Goal: Check status: Check status

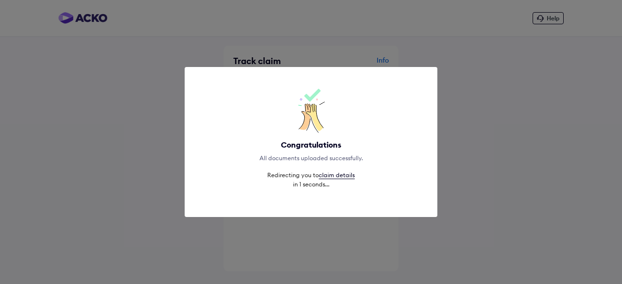
click at [348, 176] on link "claim details" at bounding box center [337, 176] width 36 height 8
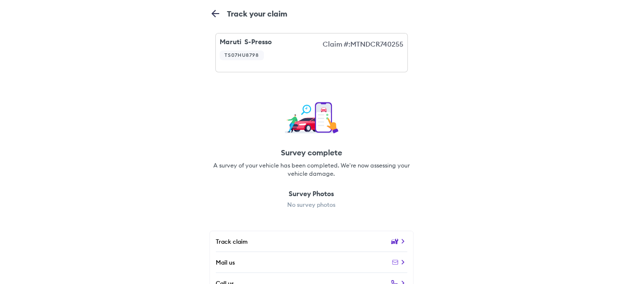
scroll to position [8, 0]
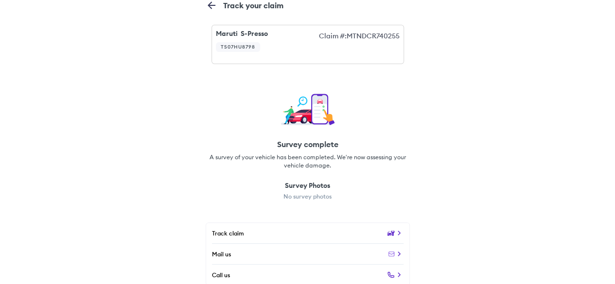
click at [395, 234] on icon at bounding box center [399, 233] width 9 height 9
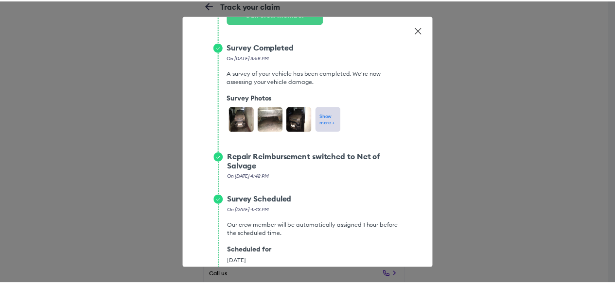
scroll to position [350, 0]
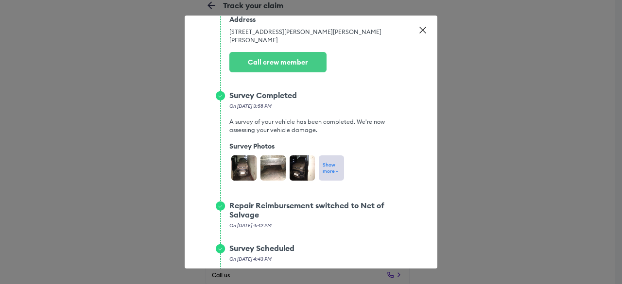
click at [325, 174] on p "Show more +" at bounding box center [332, 168] width 18 height 13
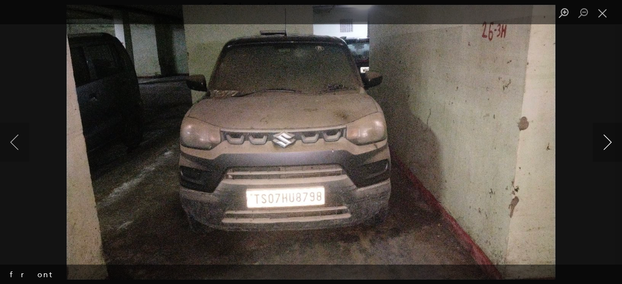
click at [611, 151] on button "Next image" at bounding box center [607, 142] width 29 height 39
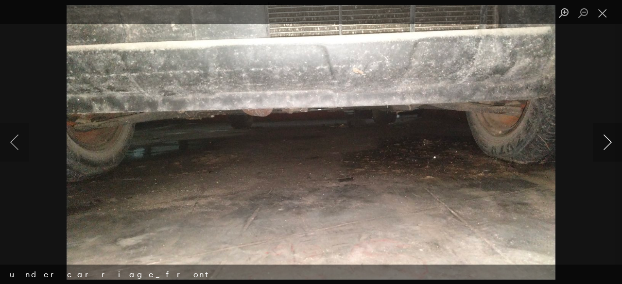
click at [611, 151] on button "Next image" at bounding box center [607, 142] width 29 height 39
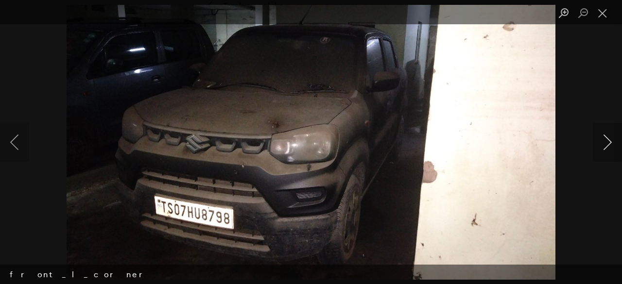
click at [611, 151] on button "Next image" at bounding box center [607, 142] width 29 height 39
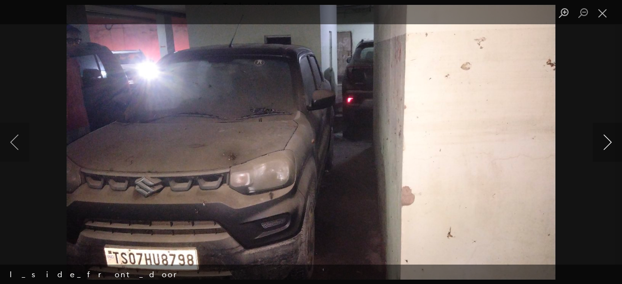
click at [611, 151] on button "Next image" at bounding box center [607, 142] width 29 height 39
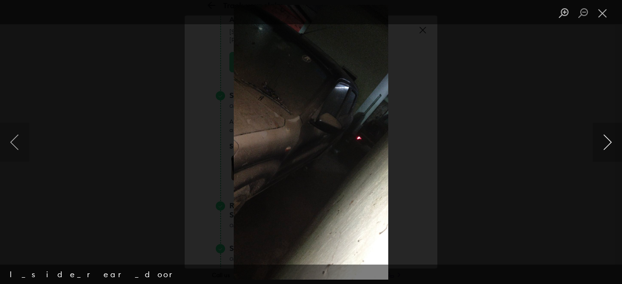
click at [611, 151] on button "Next image" at bounding box center [607, 142] width 29 height 39
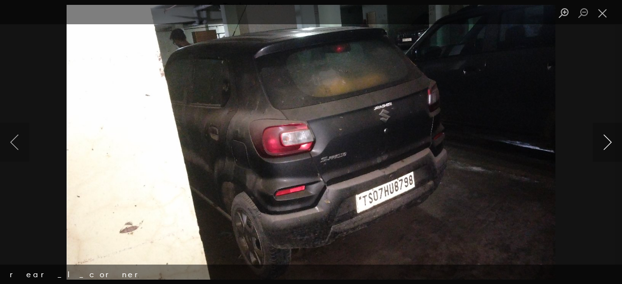
click at [611, 151] on button "Next image" at bounding box center [607, 142] width 29 height 39
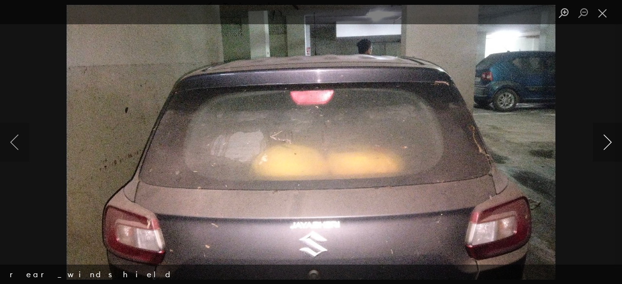
click at [611, 151] on button "Next image" at bounding box center [607, 142] width 29 height 39
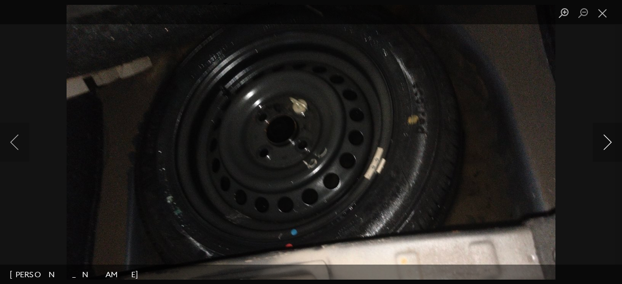
click at [611, 151] on button "Next image" at bounding box center [607, 142] width 29 height 39
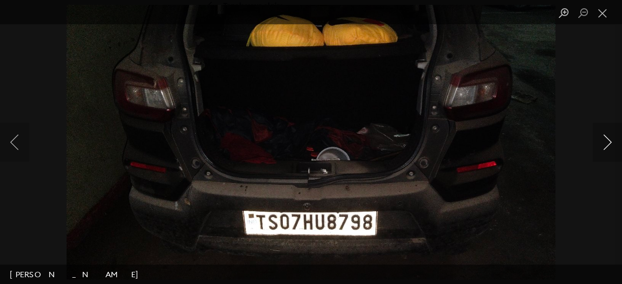
click at [611, 151] on button "Next image" at bounding box center [607, 142] width 29 height 39
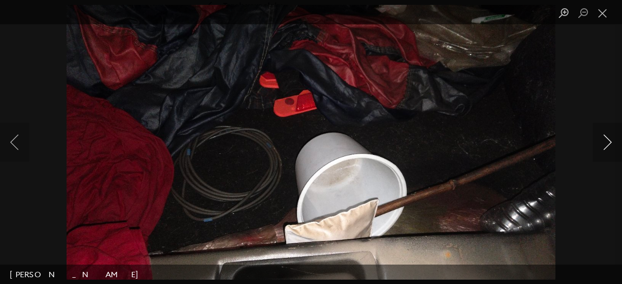
click at [611, 151] on button "Next image" at bounding box center [607, 142] width 29 height 39
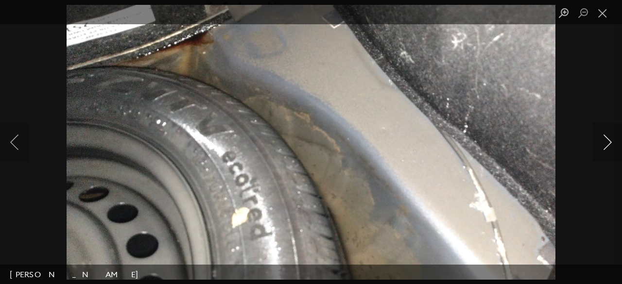
click at [611, 151] on button "Next image" at bounding box center [607, 142] width 29 height 39
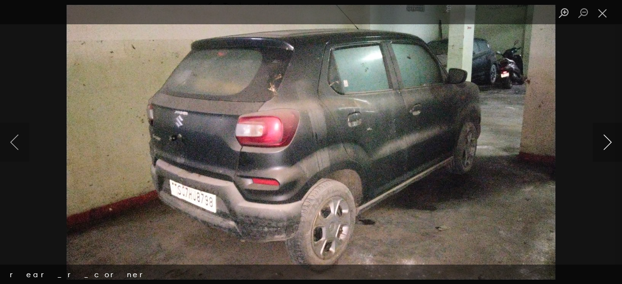
click at [611, 151] on button "Next image" at bounding box center [607, 142] width 29 height 39
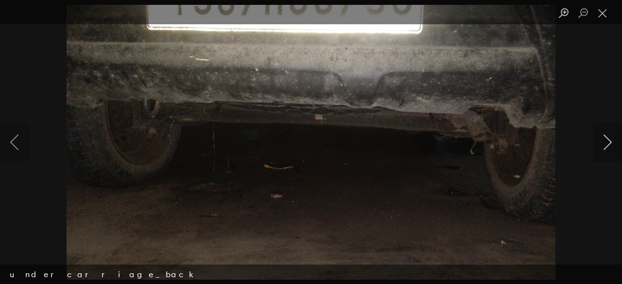
click at [611, 151] on button "Next image" at bounding box center [607, 142] width 29 height 39
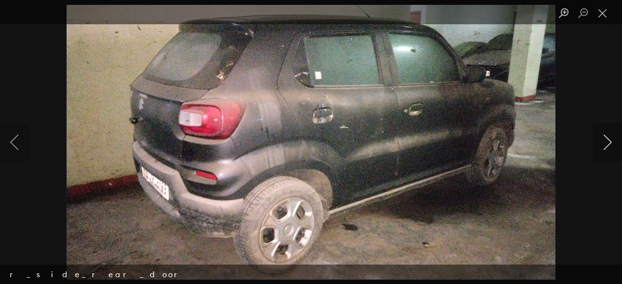
click at [611, 151] on button "Next image" at bounding box center [607, 142] width 29 height 39
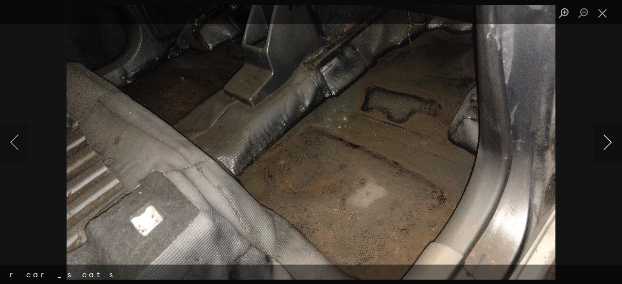
click at [611, 151] on button "Next image" at bounding box center [607, 142] width 29 height 39
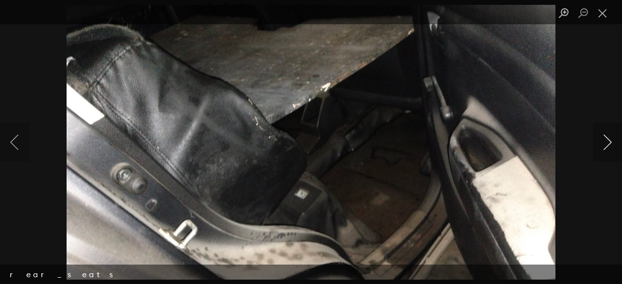
click at [611, 151] on button "Next image" at bounding box center [607, 142] width 29 height 39
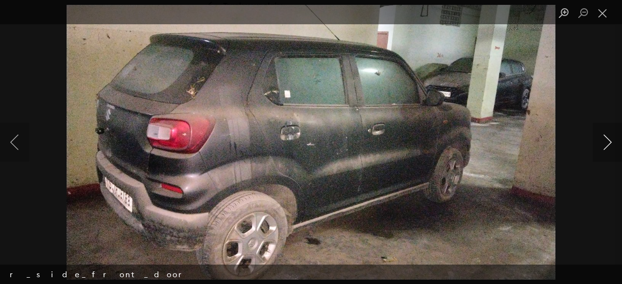
click at [611, 151] on button "Next image" at bounding box center [607, 142] width 29 height 39
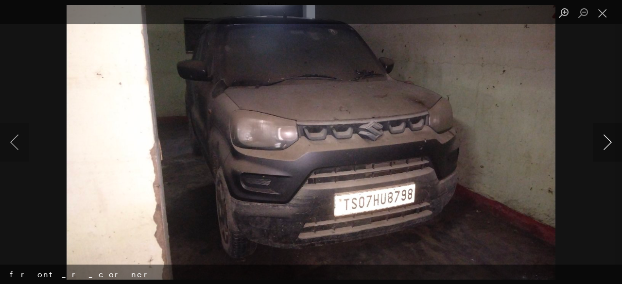
click at [611, 151] on button "Next image" at bounding box center [607, 142] width 29 height 39
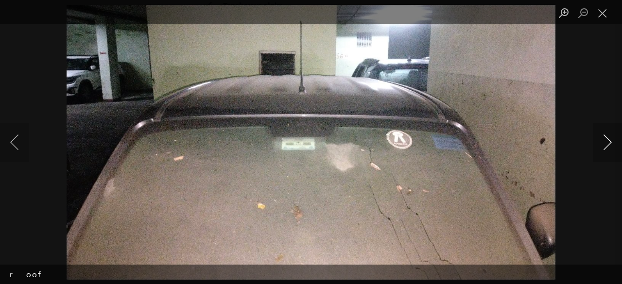
click at [611, 151] on button "Next image" at bounding box center [607, 142] width 29 height 39
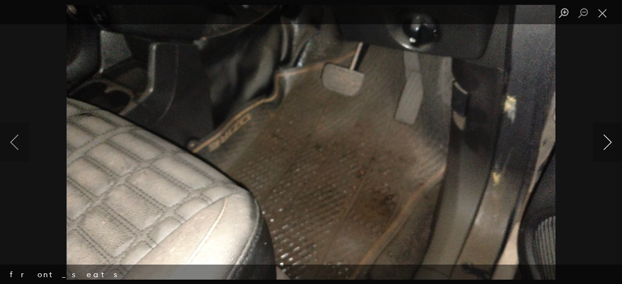
click at [611, 151] on button "Next image" at bounding box center [607, 142] width 29 height 39
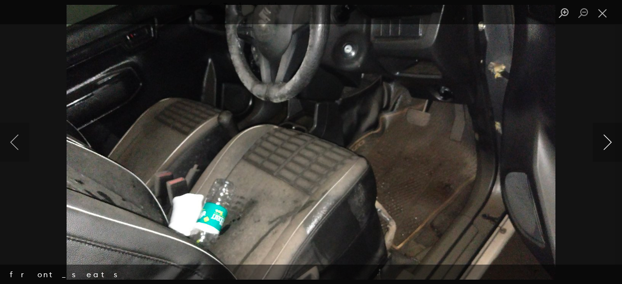
click at [611, 151] on button "Next image" at bounding box center [607, 142] width 29 height 39
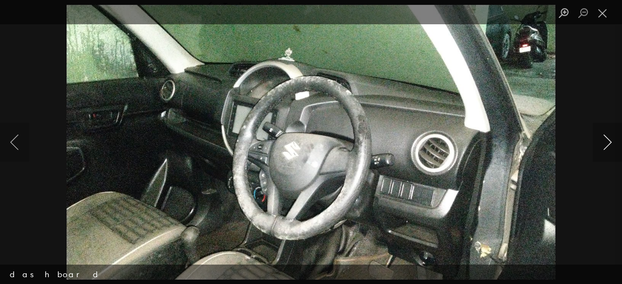
click at [611, 151] on button "Next image" at bounding box center [607, 142] width 29 height 39
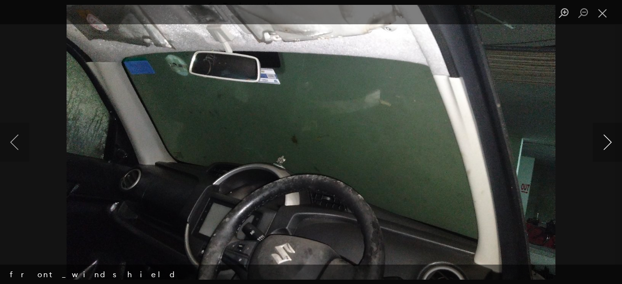
click at [611, 151] on button "Next image" at bounding box center [607, 142] width 29 height 39
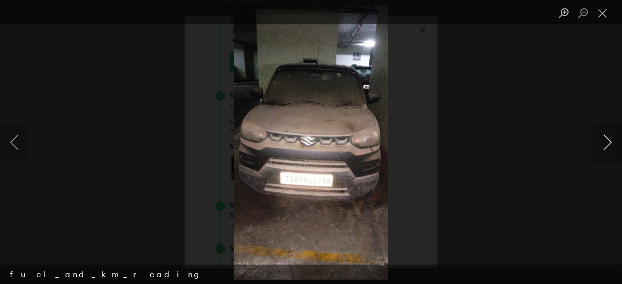
click at [611, 151] on button "Next image" at bounding box center [607, 142] width 29 height 39
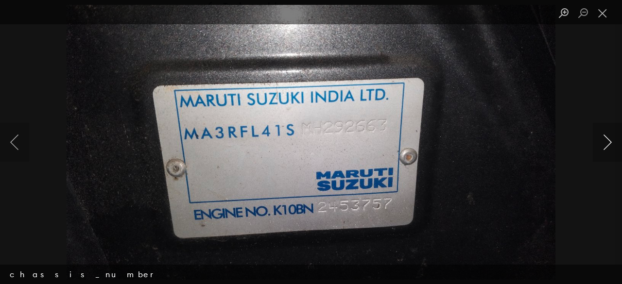
click at [611, 151] on button "Next image" at bounding box center [607, 142] width 29 height 39
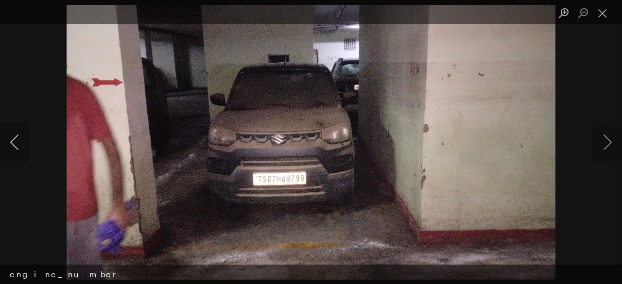
click at [21, 147] on button "Previous image" at bounding box center [14, 142] width 29 height 39
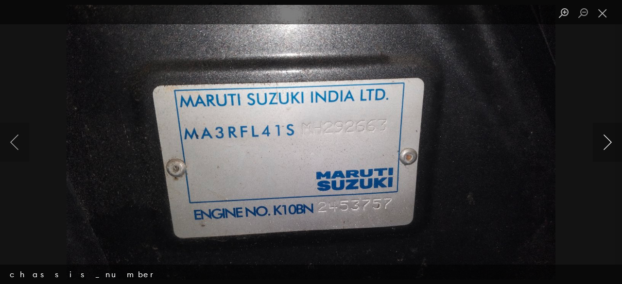
click at [613, 141] on button "Next image" at bounding box center [607, 142] width 29 height 39
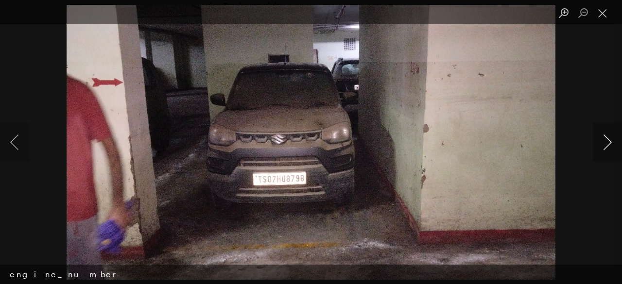
click at [612, 141] on button "Next image" at bounding box center [607, 142] width 29 height 39
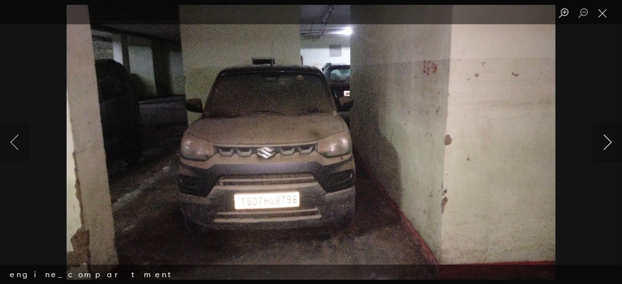
click at [612, 141] on button "Next image" at bounding box center [607, 142] width 29 height 39
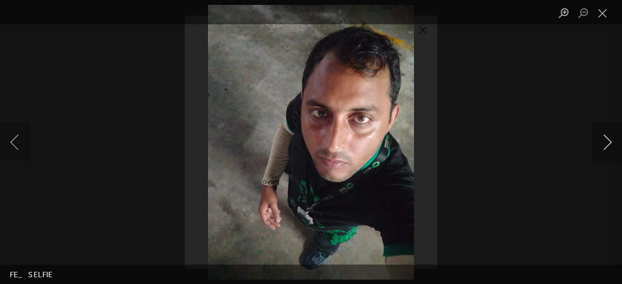
click at [612, 141] on button "Next image" at bounding box center [607, 142] width 29 height 39
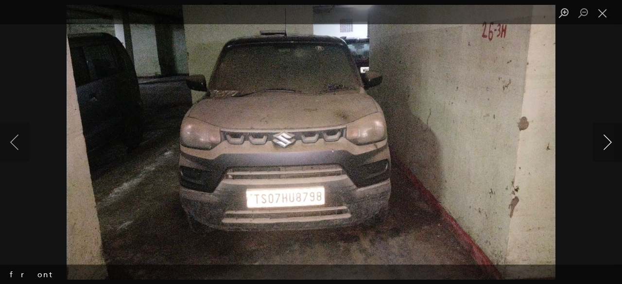
click at [612, 141] on button "Next image" at bounding box center [607, 142] width 29 height 39
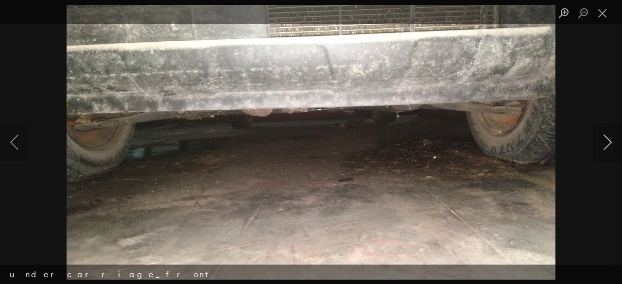
click at [612, 141] on button "Next image" at bounding box center [607, 142] width 29 height 39
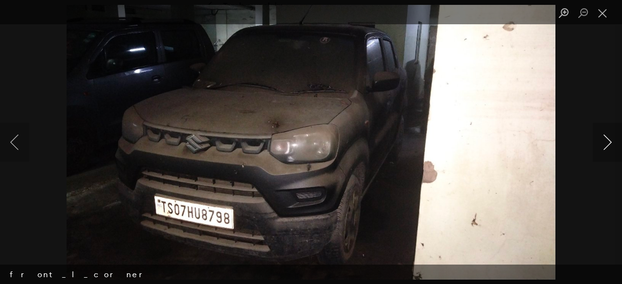
click at [612, 141] on button "Next image" at bounding box center [607, 142] width 29 height 39
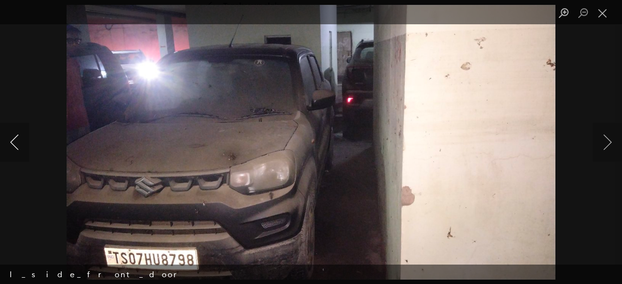
click at [18, 145] on button "Previous image" at bounding box center [14, 142] width 29 height 39
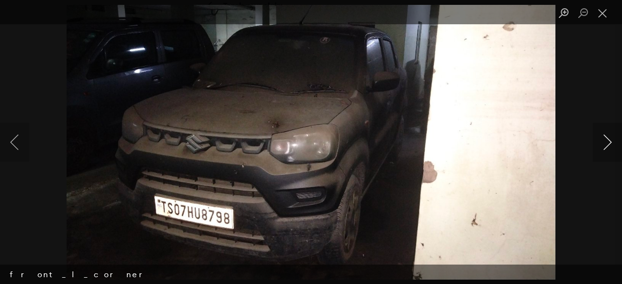
click at [609, 143] on button "Next image" at bounding box center [607, 142] width 29 height 39
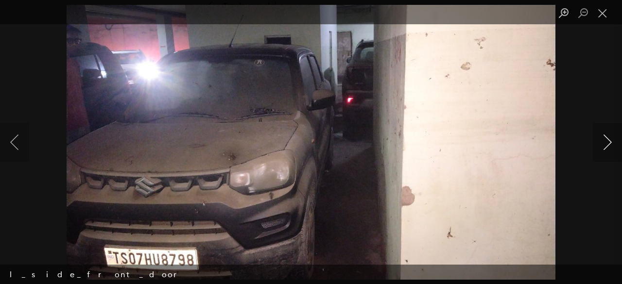
click at [609, 143] on button "Next image" at bounding box center [607, 142] width 29 height 39
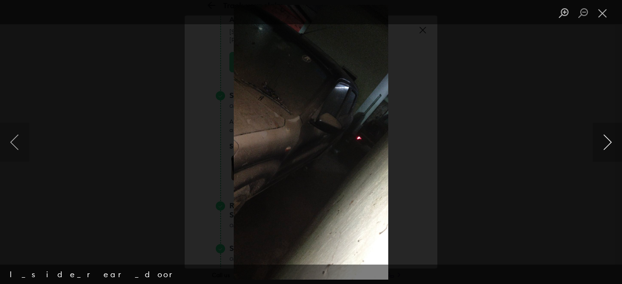
click at [609, 143] on button "Next image" at bounding box center [607, 142] width 29 height 39
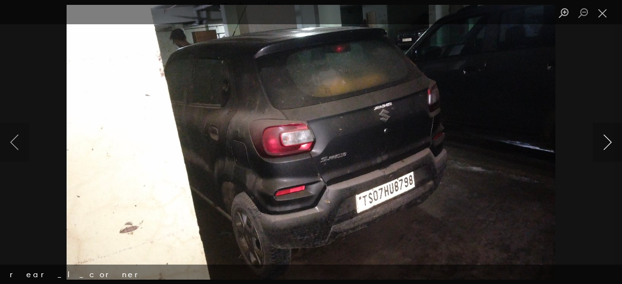
click at [609, 143] on button "Next image" at bounding box center [607, 142] width 29 height 39
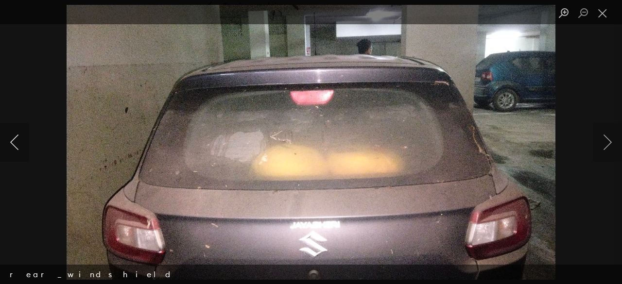
click at [18, 150] on button "Previous image" at bounding box center [14, 142] width 29 height 39
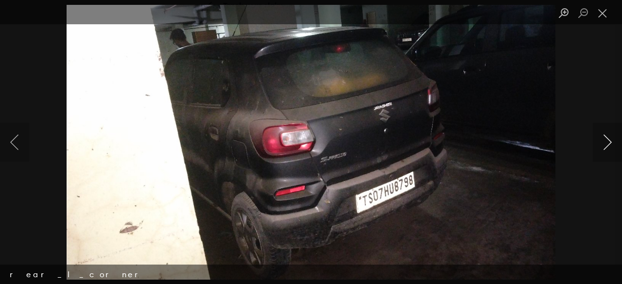
click at [605, 146] on button "Next image" at bounding box center [607, 142] width 29 height 39
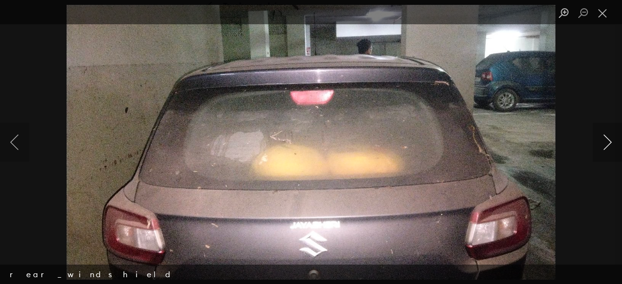
click at [605, 146] on button "Next image" at bounding box center [607, 142] width 29 height 39
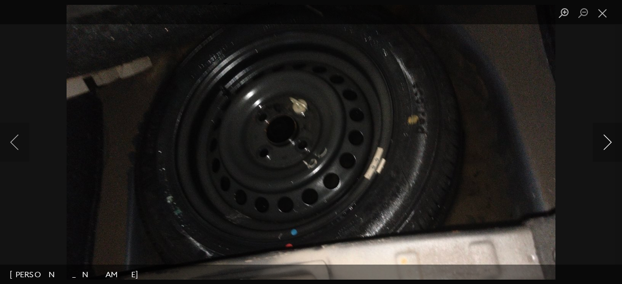
click at [605, 146] on button "Next image" at bounding box center [607, 142] width 29 height 39
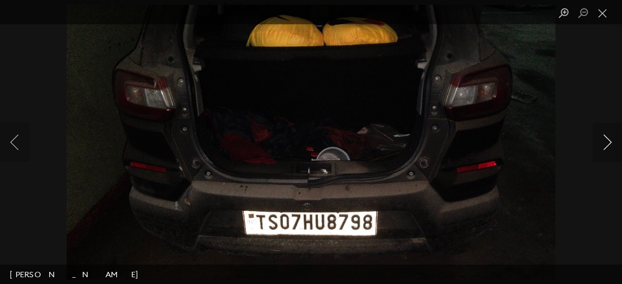
click at [605, 146] on button "Next image" at bounding box center [607, 142] width 29 height 39
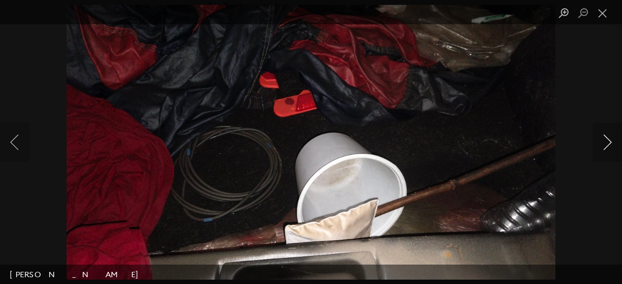
click at [605, 146] on button "Next image" at bounding box center [607, 142] width 29 height 39
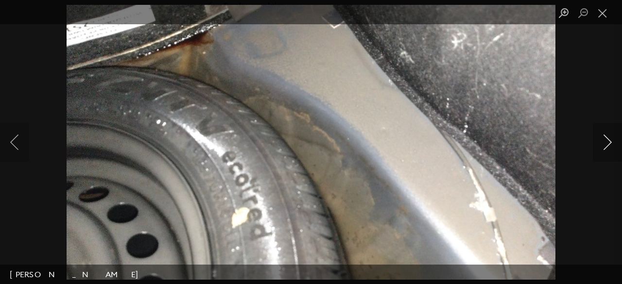
click at [605, 146] on button "Next image" at bounding box center [607, 142] width 29 height 39
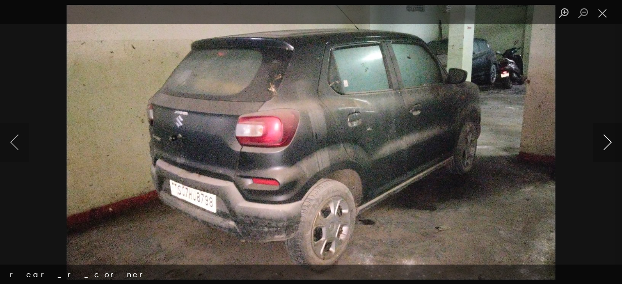
click at [605, 146] on button "Next image" at bounding box center [607, 142] width 29 height 39
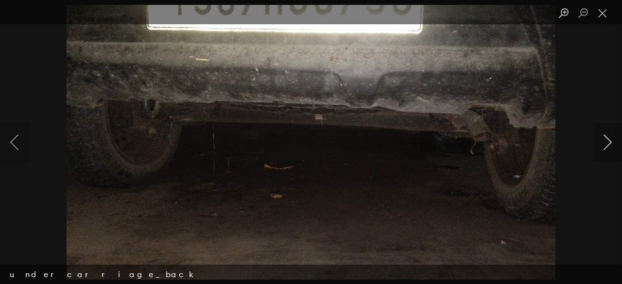
click at [605, 146] on button "Next image" at bounding box center [607, 142] width 29 height 39
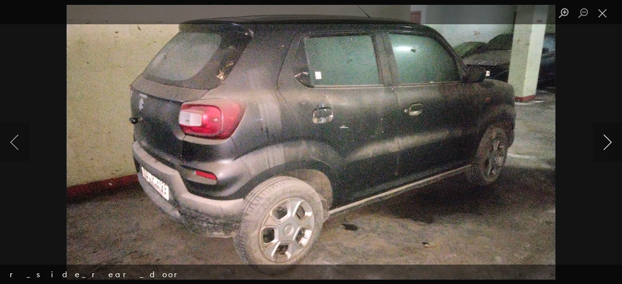
click at [605, 146] on button "Next image" at bounding box center [607, 142] width 29 height 39
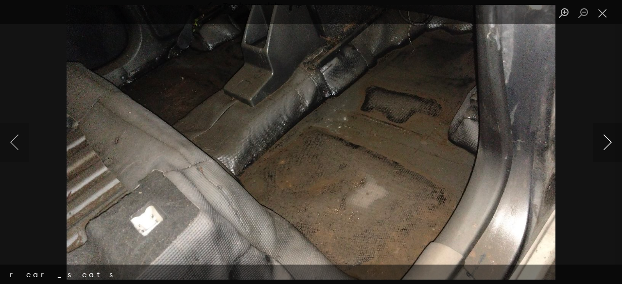
click at [605, 146] on button "Next image" at bounding box center [607, 142] width 29 height 39
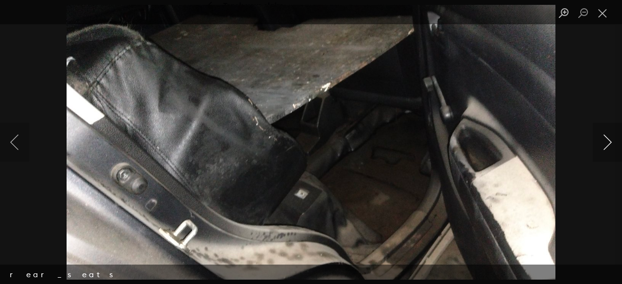
click at [605, 146] on button "Next image" at bounding box center [607, 142] width 29 height 39
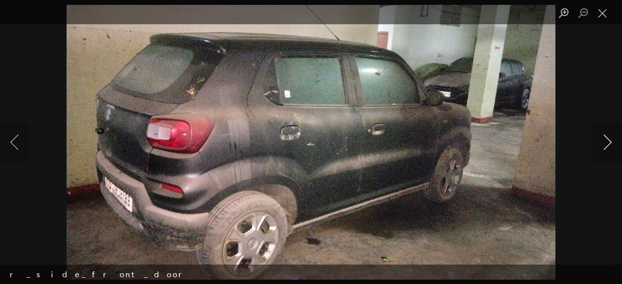
click at [605, 146] on button "Next image" at bounding box center [607, 142] width 29 height 39
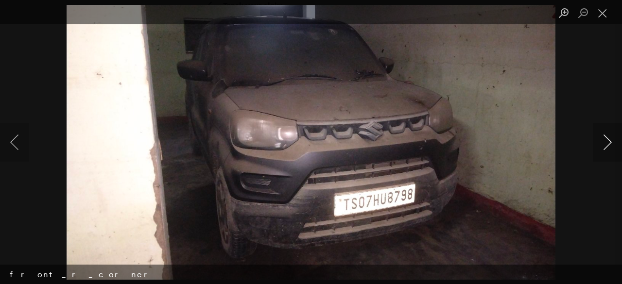
click at [605, 146] on button "Next image" at bounding box center [607, 142] width 29 height 39
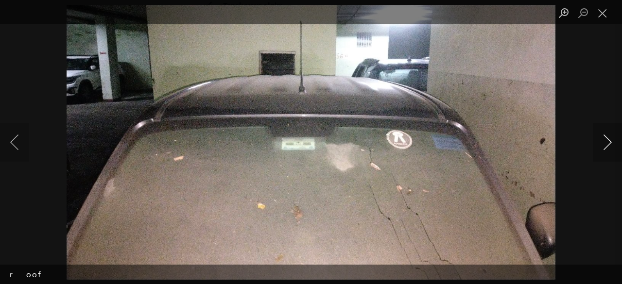
click at [605, 146] on button "Next image" at bounding box center [607, 142] width 29 height 39
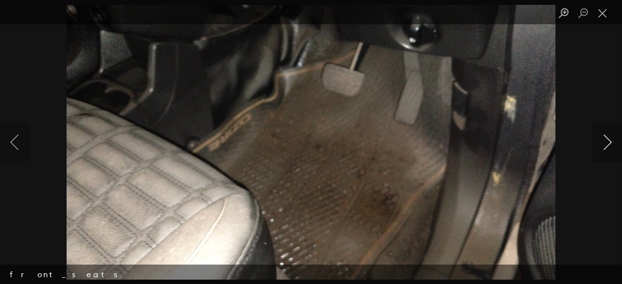
click at [605, 146] on button "Next image" at bounding box center [607, 142] width 29 height 39
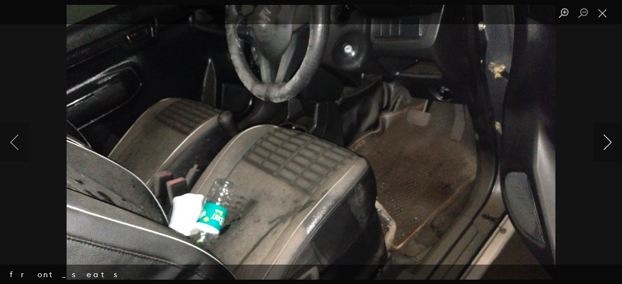
click at [605, 146] on button "Next image" at bounding box center [607, 142] width 29 height 39
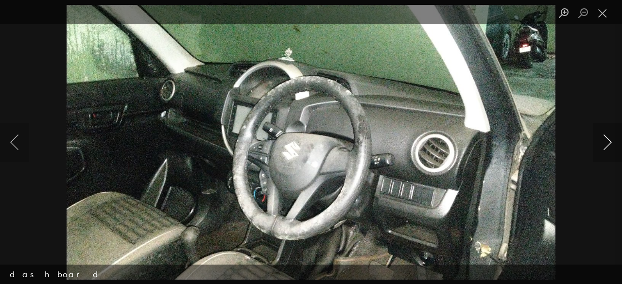
click at [605, 146] on button "Next image" at bounding box center [607, 142] width 29 height 39
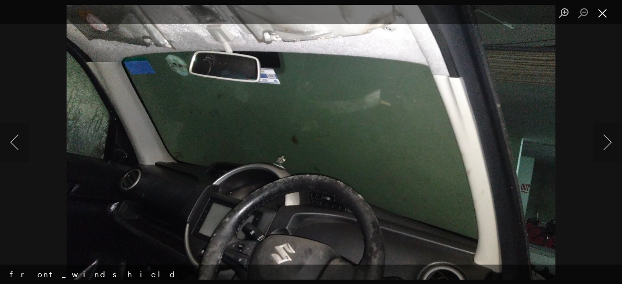
click at [607, 5] on button "Close lightbox" at bounding box center [602, 13] width 19 height 17
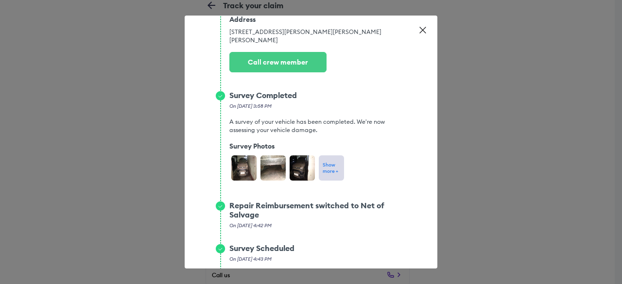
click at [422, 29] on icon at bounding box center [423, 30] width 6 height 6
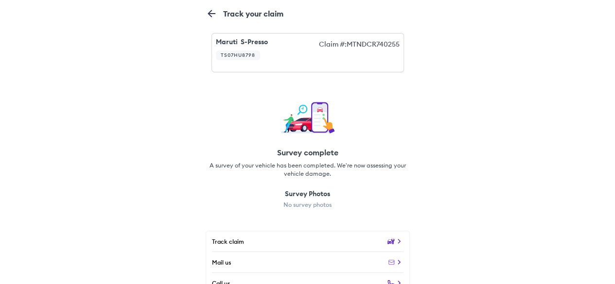
scroll to position [8, 0]
